Goal: Information Seeking & Learning: Find specific fact

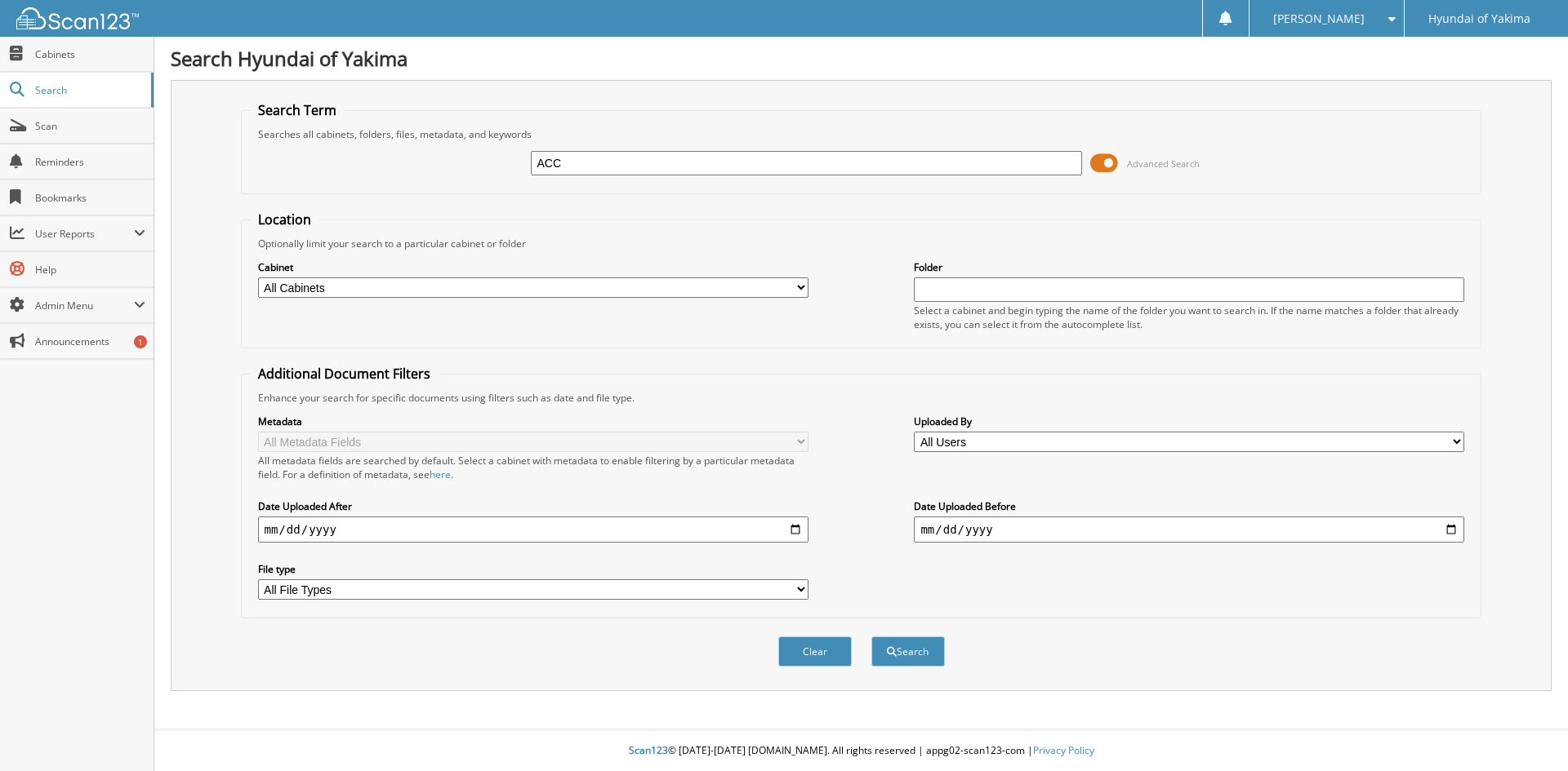
type input "accounts payable"
click at [796, 286] on select "All Cabinets ACCOUNTS PAYABLE ACCOUNTS RECEIVABLE CAR DEALS CASH RECEIPTS CONTR…" at bounding box center [533, 288] width 551 height 21
select select "42791"
click at [258, 278] on select "All Cabinets ACCOUNTS PAYABLE ACCOUNTS RECEIVABLE CAR DEALS CASH RECEIPTS CONTR…" at bounding box center [533, 288] width 551 height 21
click at [968, 285] on input "text" at bounding box center [1189, 290] width 551 height 24
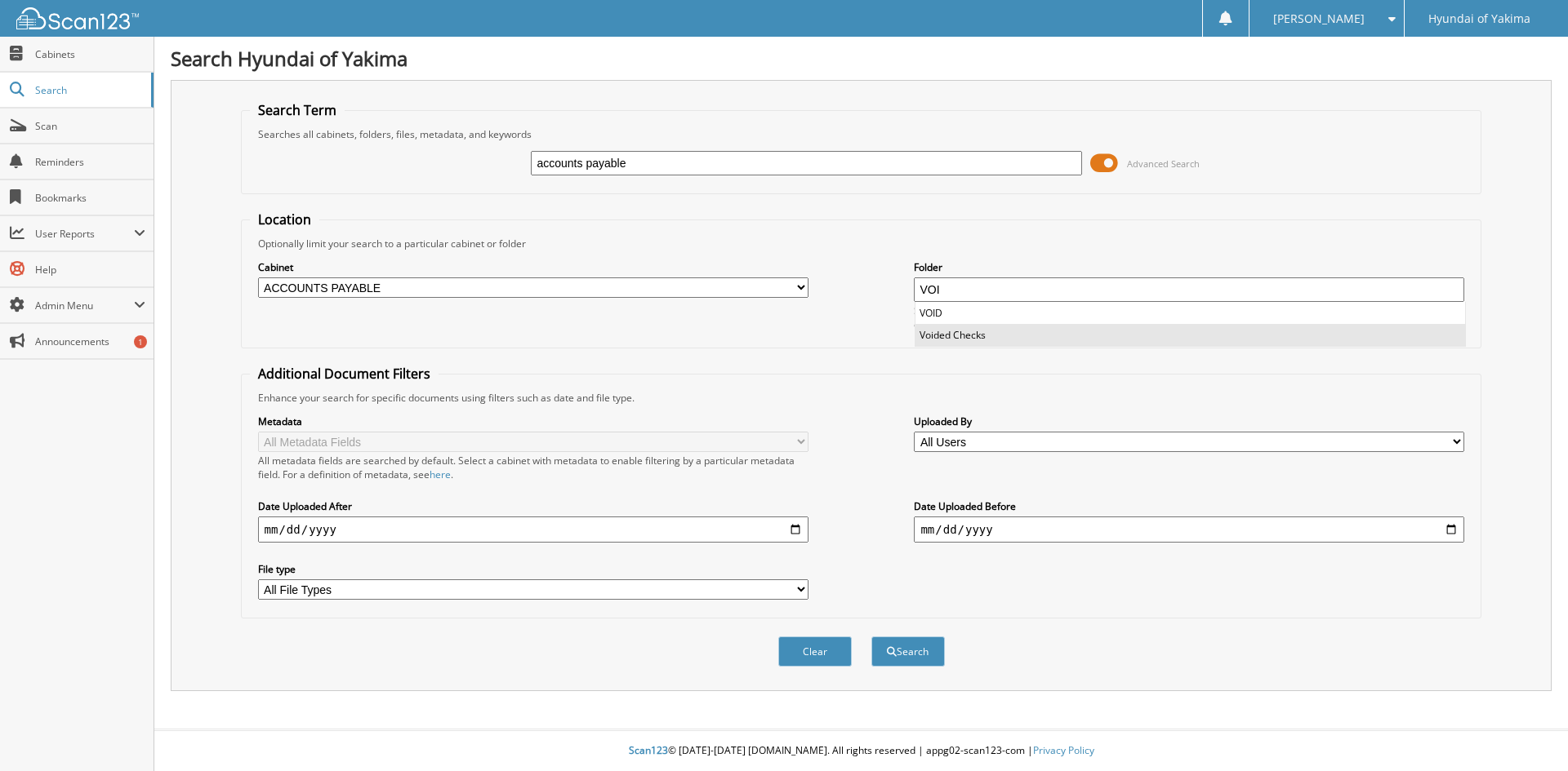
click at [962, 334] on li "Voided Checks" at bounding box center [1190, 334] width 550 height 22
type input "Voided Checks"
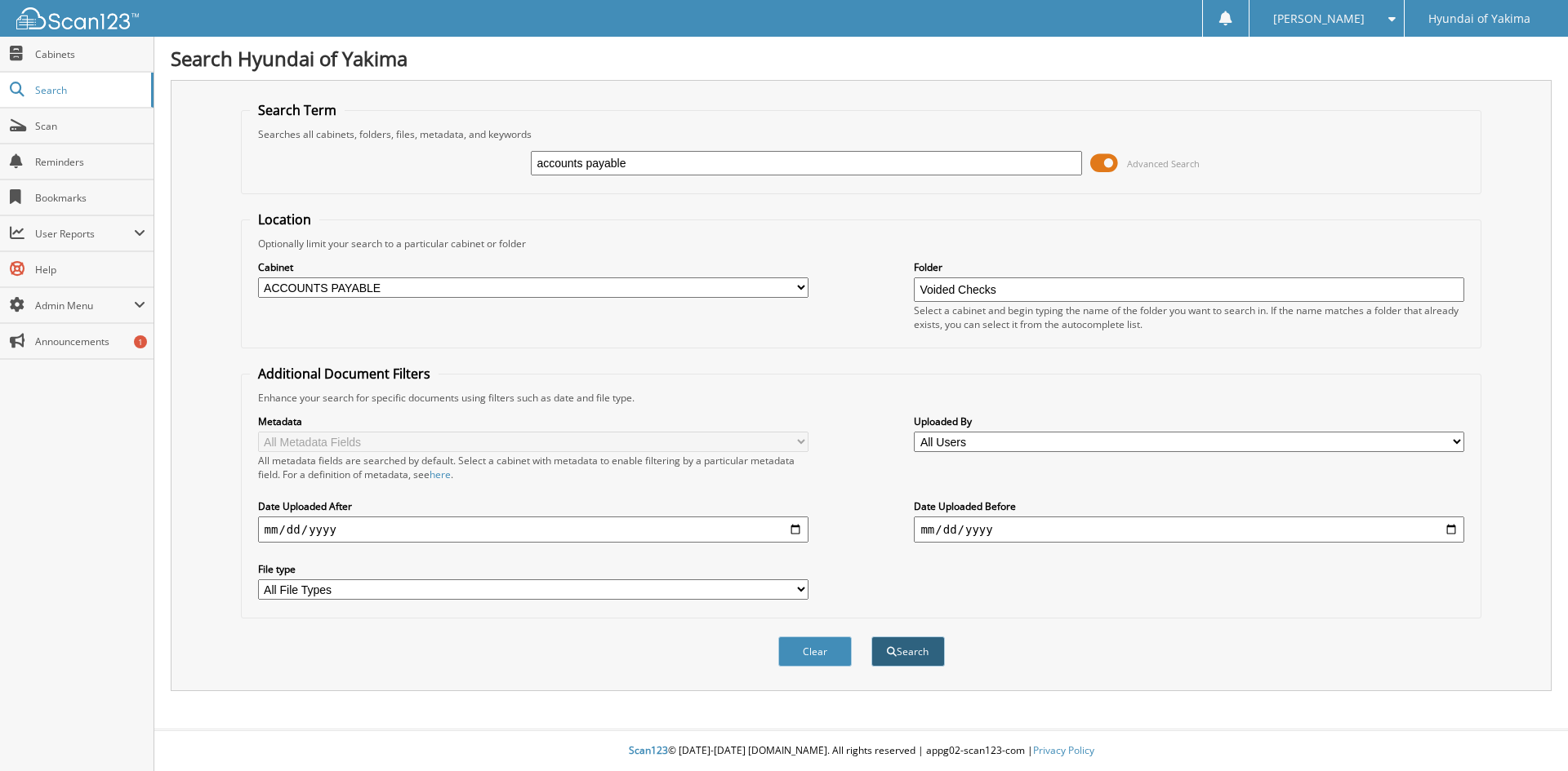
click at [917, 647] on button "Search" at bounding box center [907, 652] width 73 height 30
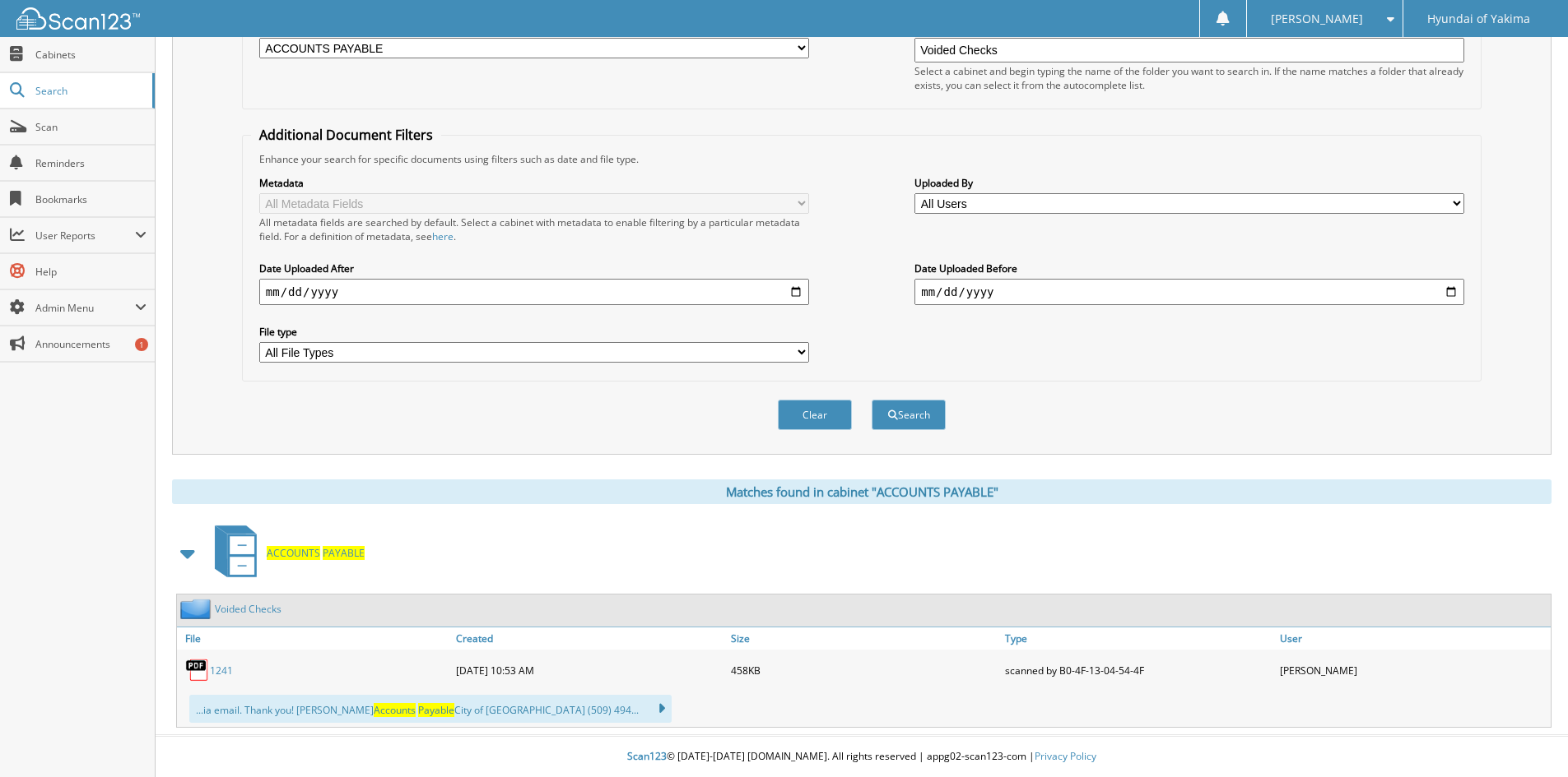
scroll to position [243, 0]
click at [244, 561] on icon at bounding box center [242, 565] width 25 height 18
